Goal: Use online tool/utility: Utilize a website feature to perform a specific function

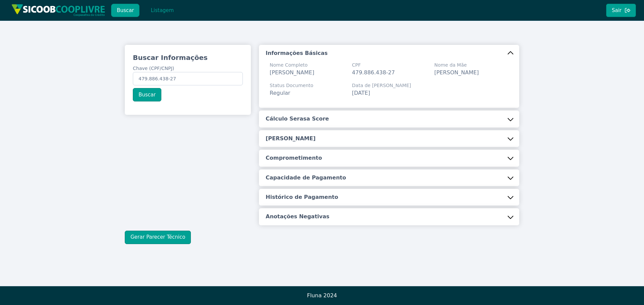
click at [171, 80] on input "479.886.438-27" at bounding box center [188, 78] width 110 height 13
click at [144, 97] on button "Buscar" at bounding box center [147, 94] width 28 height 13
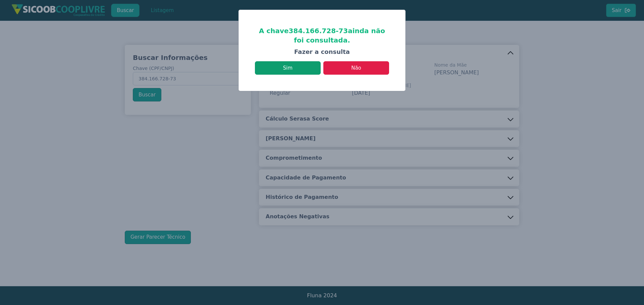
click at [289, 70] on button "Sim" at bounding box center [288, 67] width 66 height 13
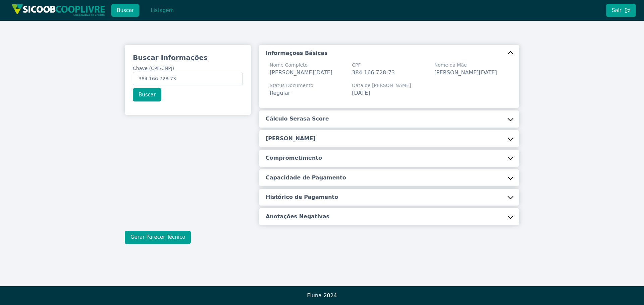
click at [173, 244] on button "Gerar Parecer Técnico" at bounding box center [158, 237] width 66 height 13
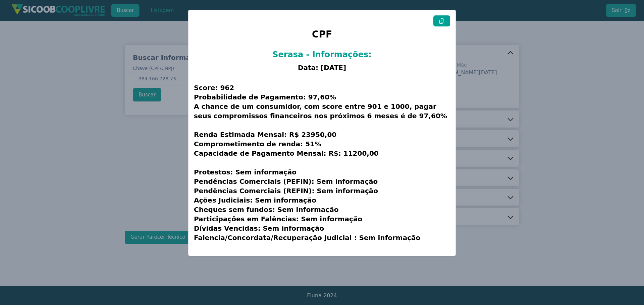
click at [435, 18] on button at bounding box center [441, 20] width 17 height 11
drag, startPoint x: 529, startPoint y: 67, endPoint x: 514, endPoint y: 67, distance: 15.1
click at [530, 67] on modal-container "CPF Serasa - Informações: Data: [DATE] Score: 962 Probabilidade de Pagamento: 9…" at bounding box center [322, 152] width 644 height 305
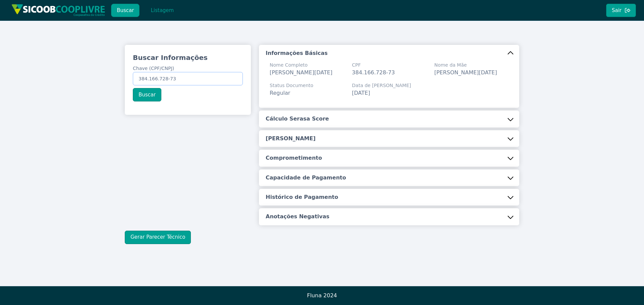
click at [179, 73] on input "384.166.728-73" at bounding box center [188, 78] width 110 height 13
click at [180, 77] on input "384.166.728-73" at bounding box center [188, 78] width 110 height 13
paste input "21.680.015/0001-18"
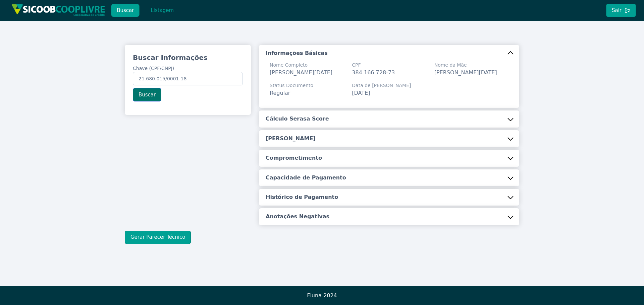
click at [145, 99] on button "Buscar" at bounding box center [147, 94] width 28 height 13
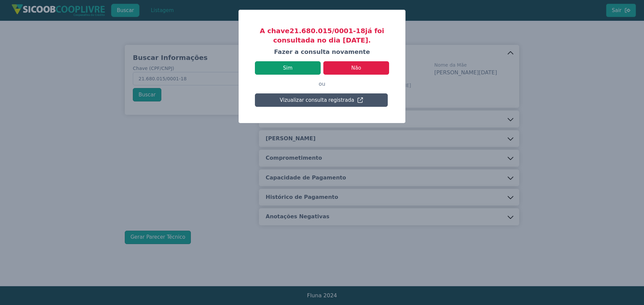
click at [281, 66] on button "Sim" at bounding box center [288, 67] width 66 height 13
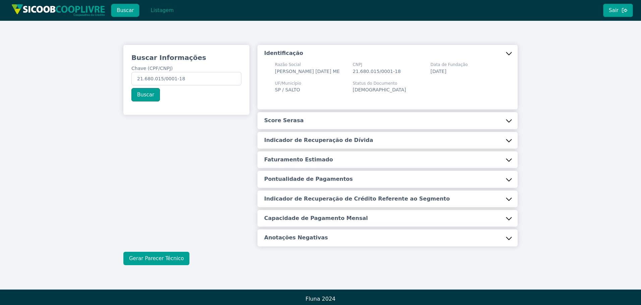
click at [168, 266] on button "Gerar Parecer Técnico" at bounding box center [156, 258] width 66 height 13
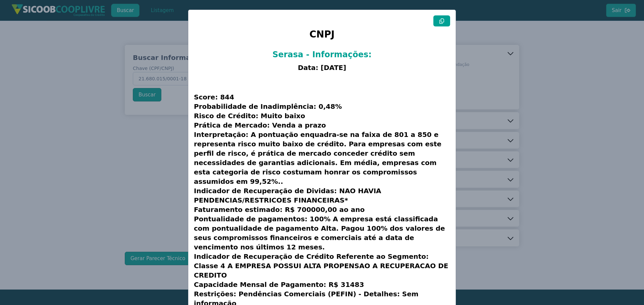
click at [442, 23] on icon at bounding box center [441, 20] width 5 height 5
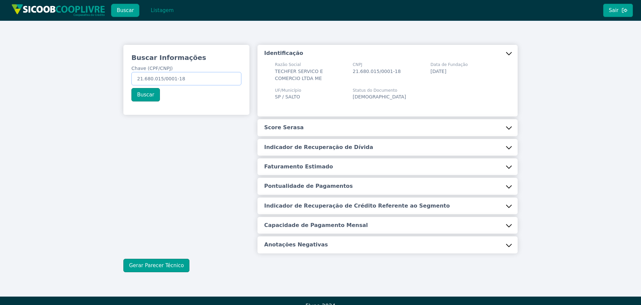
click at [203, 76] on input "21.680.015/0001-18" at bounding box center [186, 78] width 110 height 13
paste input "02.137.725/0001-51"
type input "02.137.725/0001-51"
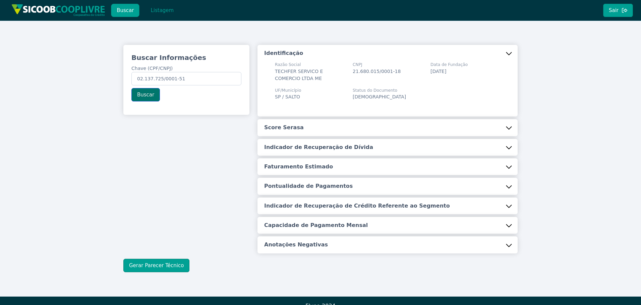
click at [152, 94] on button "Buscar" at bounding box center [145, 94] width 28 height 13
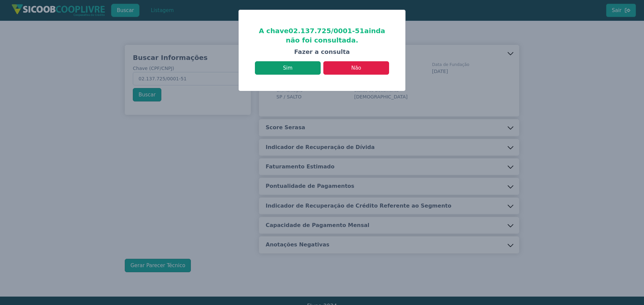
click at [300, 65] on button "Sim" at bounding box center [288, 67] width 66 height 13
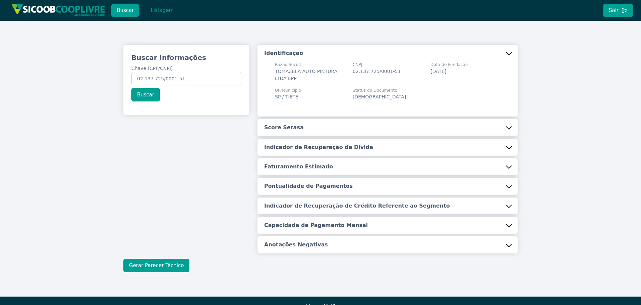
click at [169, 263] on button "Gerar Parecer Técnico" at bounding box center [156, 265] width 66 height 13
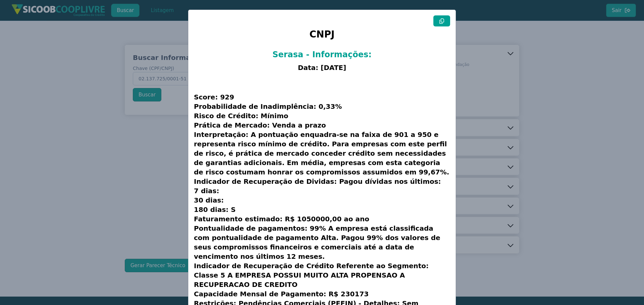
click at [435, 19] on button at bounding box center [441, 20] width 17 height 11
